Goal: Task Accomplishment & Management: Use online tool/utility

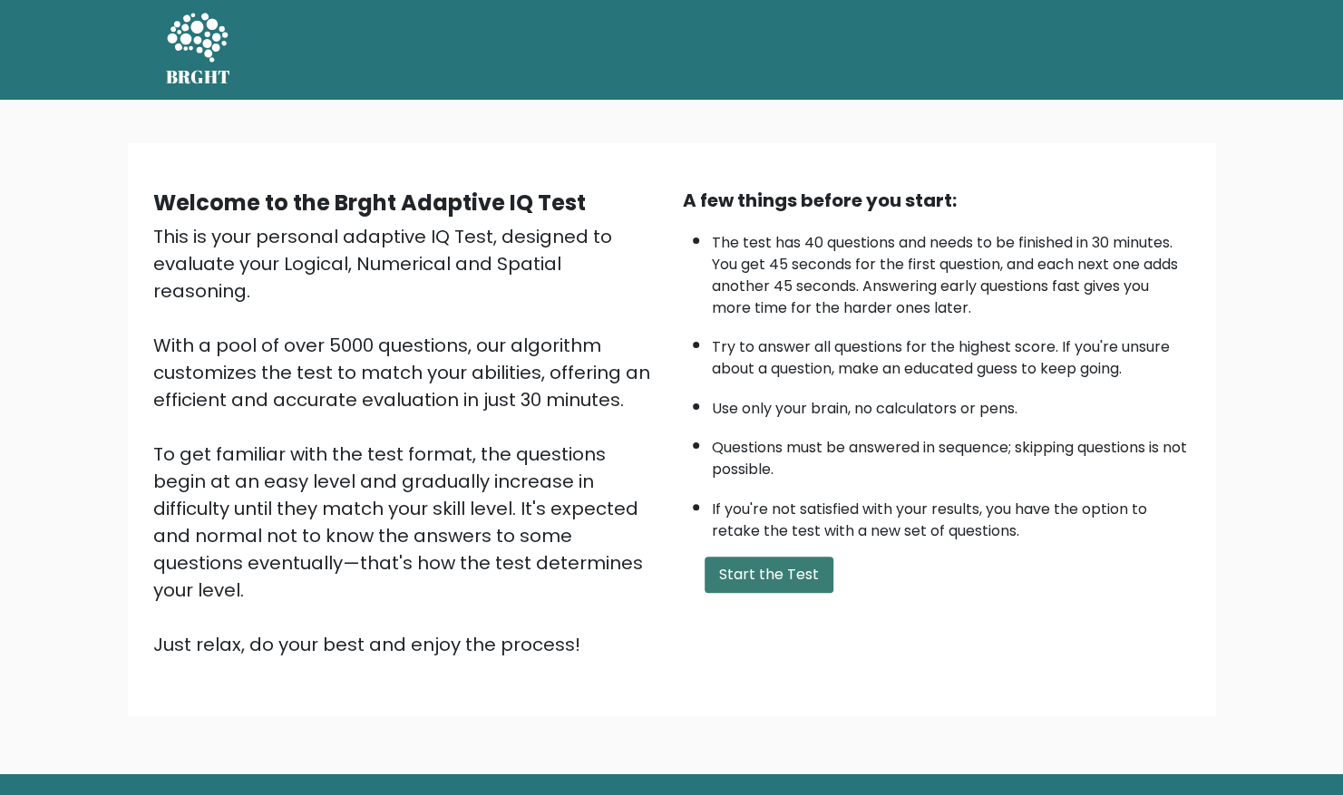
click at [745, 568] on button "Start the Test" at bounding box center [769, 575] width 129 height 36
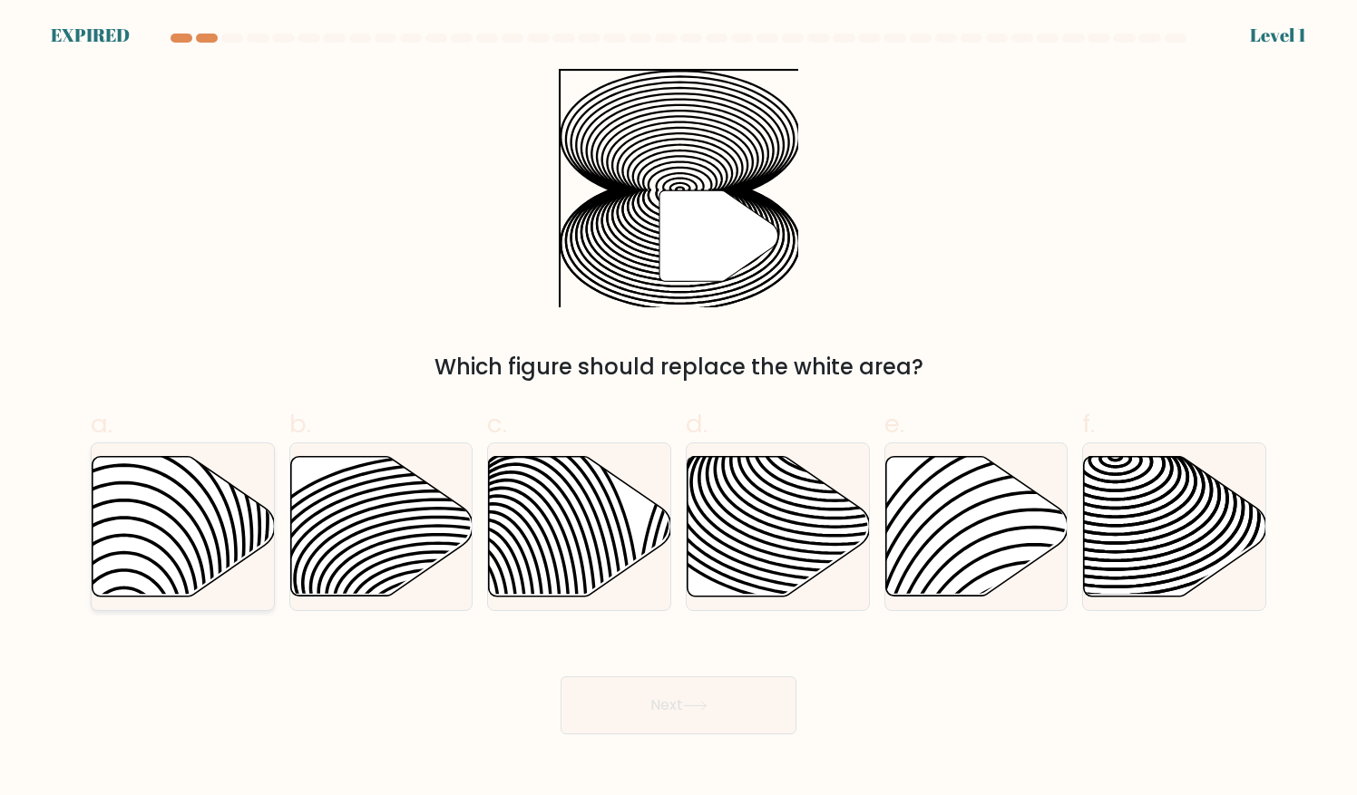
click at [153, 584] on icon at bounding box center [184, 526] width 182 height 140
click at [678, 410] on input "a." at bounding box center [678, 404] width 1 height 12
radio input "true"
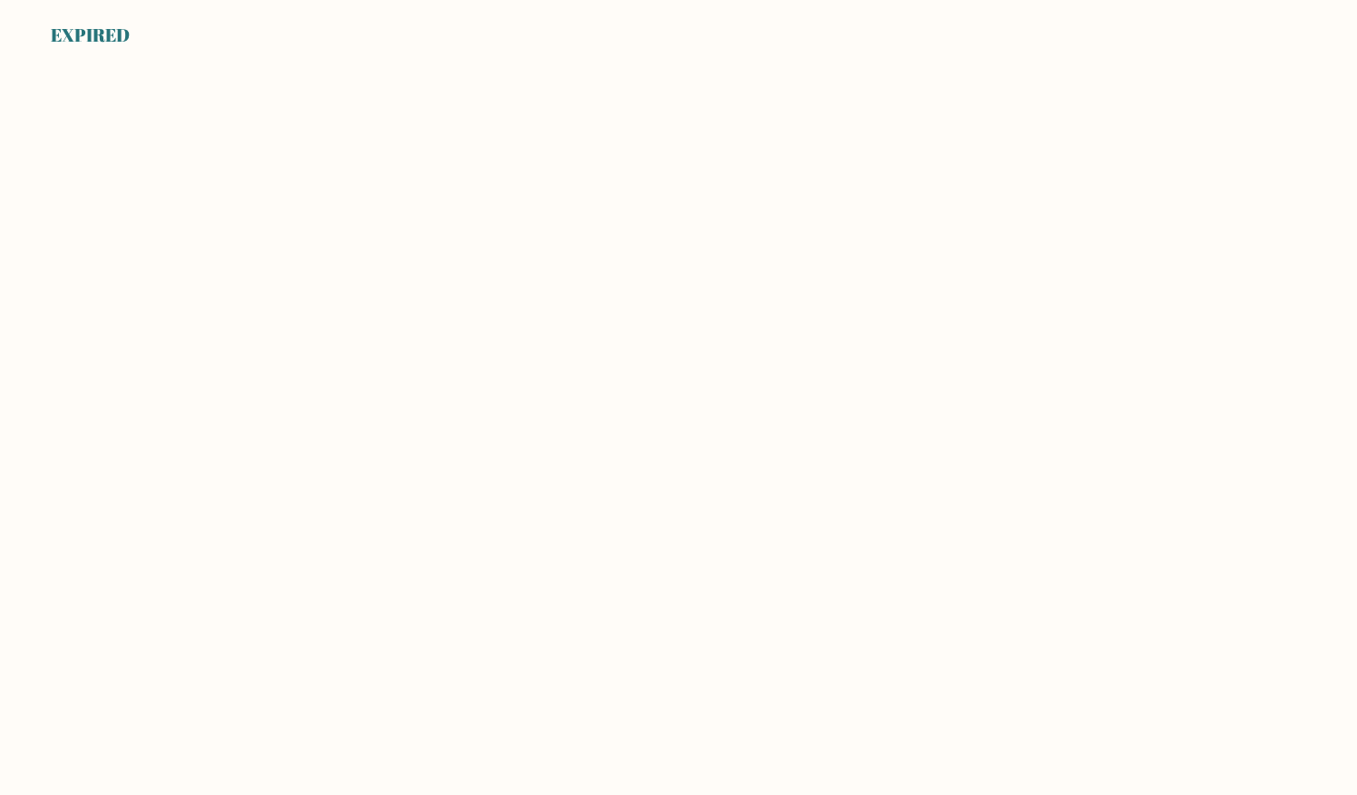
drag, startPoint x: 0, startPoint y: 0, endPoint x: 501, endPoint y: 540, distance: 736.7
click at [501, 540] on body "EXPIRED" at bounding box center [678, 397] width 1357 height 795
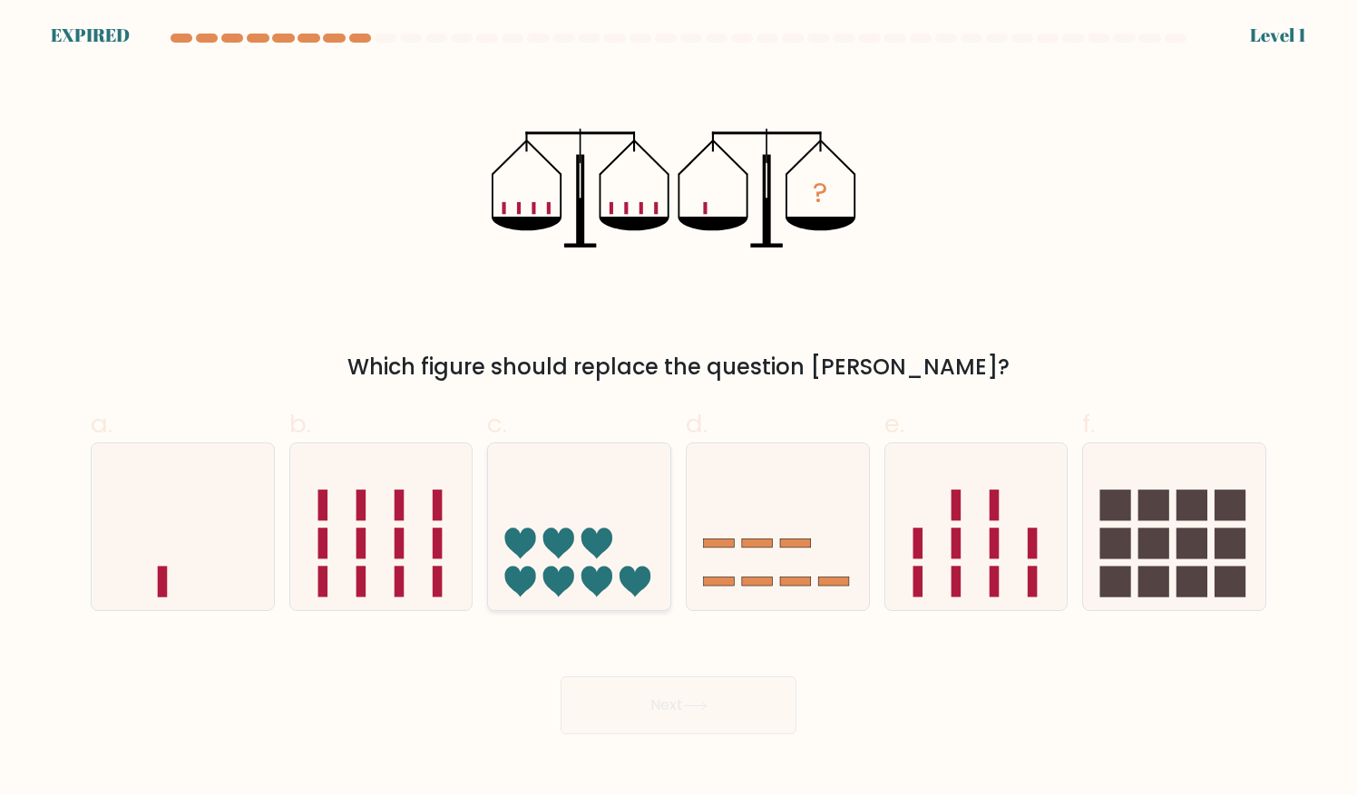
drag, startPoint x: 0, startPoint y: 0, endPoint x: 653, endPoint y: 606, distance: 890.7
click at [653, 606] on div at bounding box center [579, 527] width 184 height 169
click at [678, 410] on input "c." at bounding box center [678, 404] width 1 height 12
radio input "true"
